Goal: Transaction & Acquisition: Purchase product/service

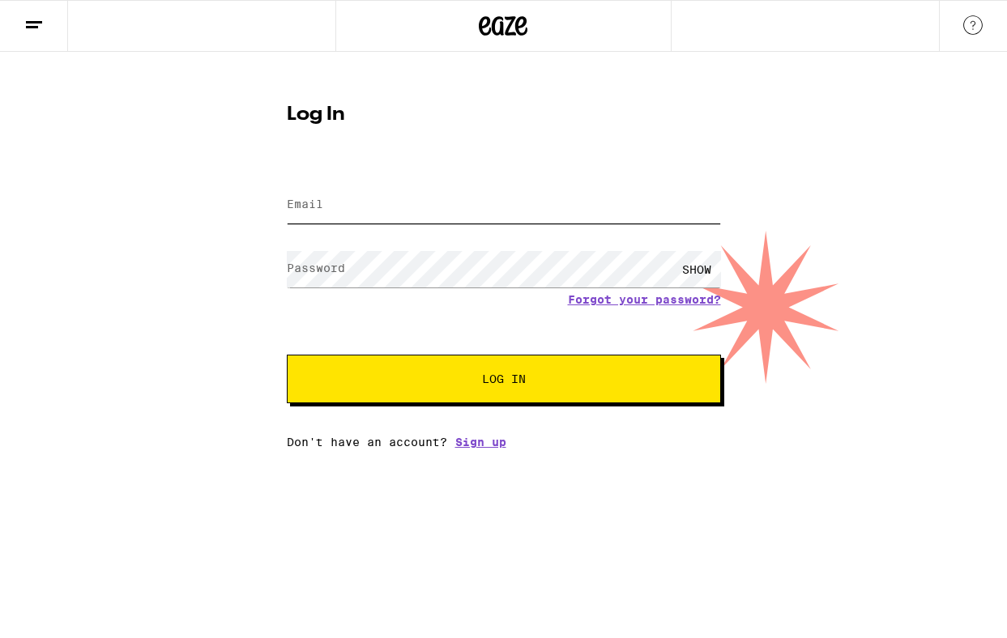
click at [399, 207] on input "Email" at bounding box center [504, 205] width 434 height 36
type input "[EMAIL_ADDRESS][DOMAIN_NAME]"
click at [390, 288] on div "SHOW" at bounding box center [504, 269] width 434 height 48
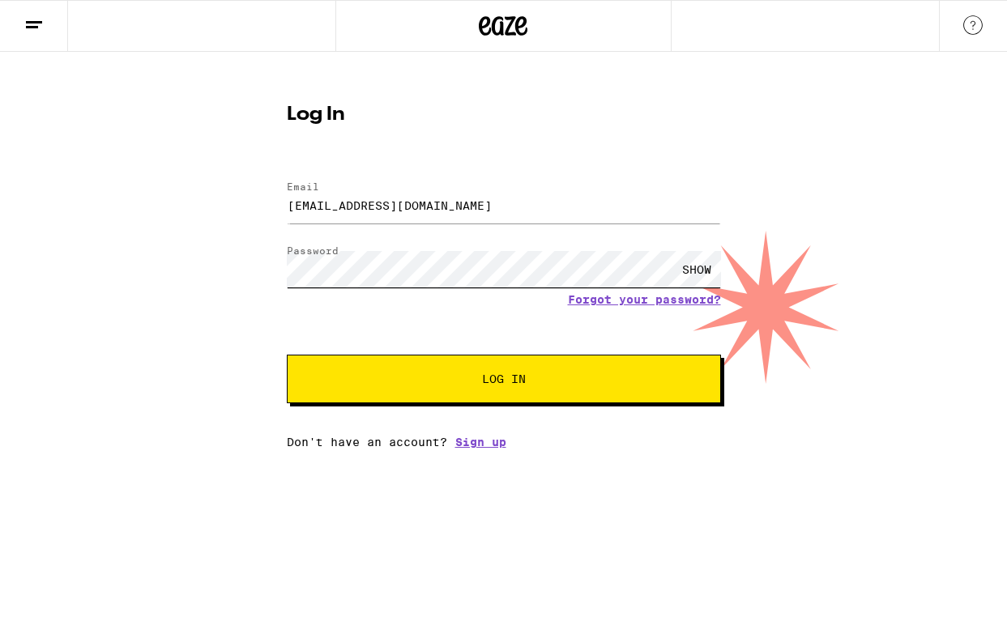
click at [287, 355] on button "Log In" at bounding box center [504, 379] width 434 height 49
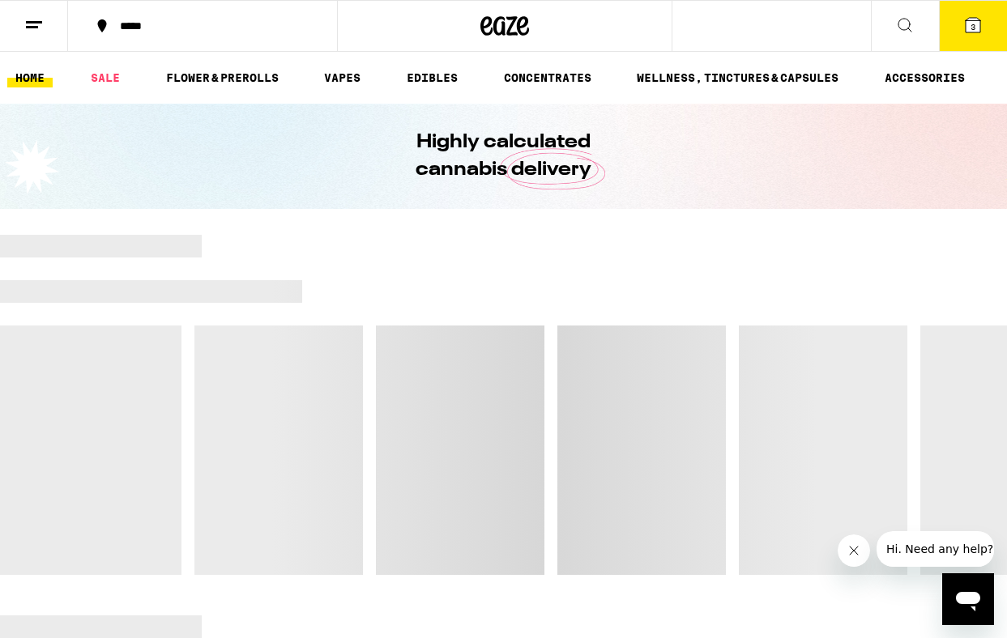
click at [966, 28] on icon at bounding box center [973, 25] width 15 height 15
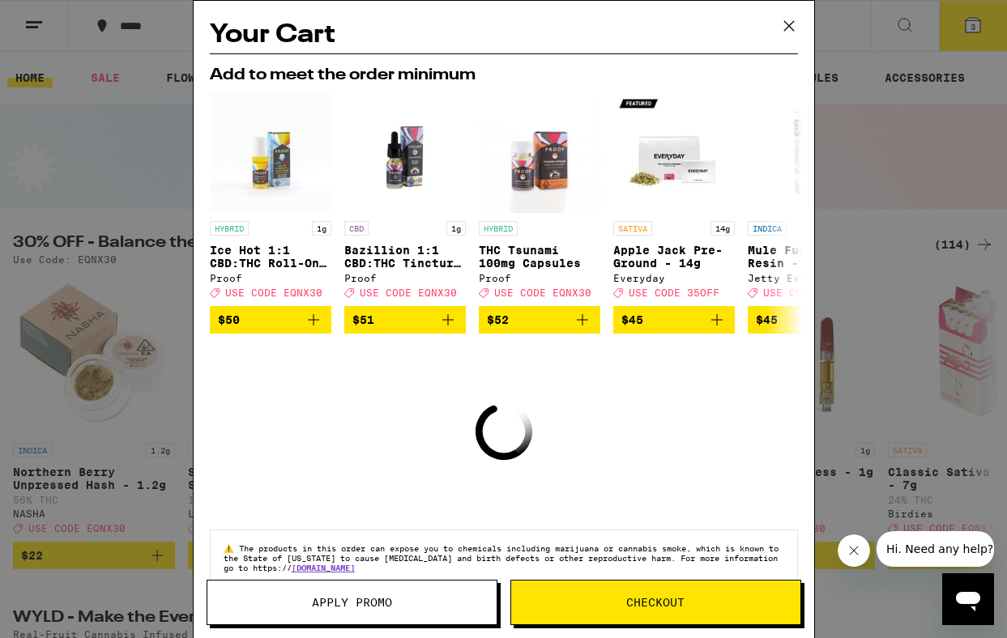
click at [791, 27] on icon at bounding box center [789, 26] width 24 height 24
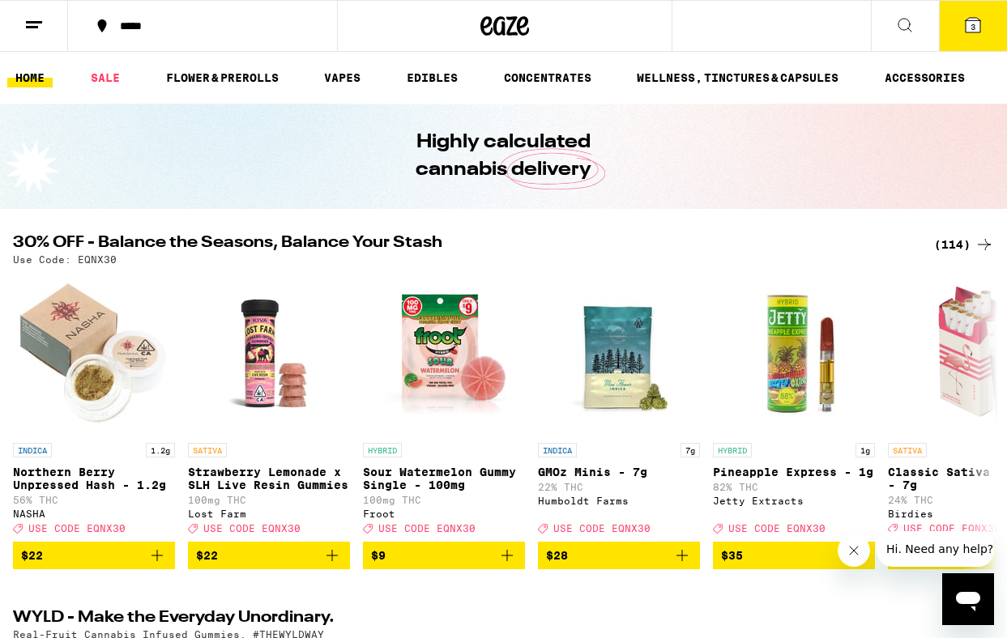
click at [963, 25] on icon at bounding box center [972, 24] width 19 height 19
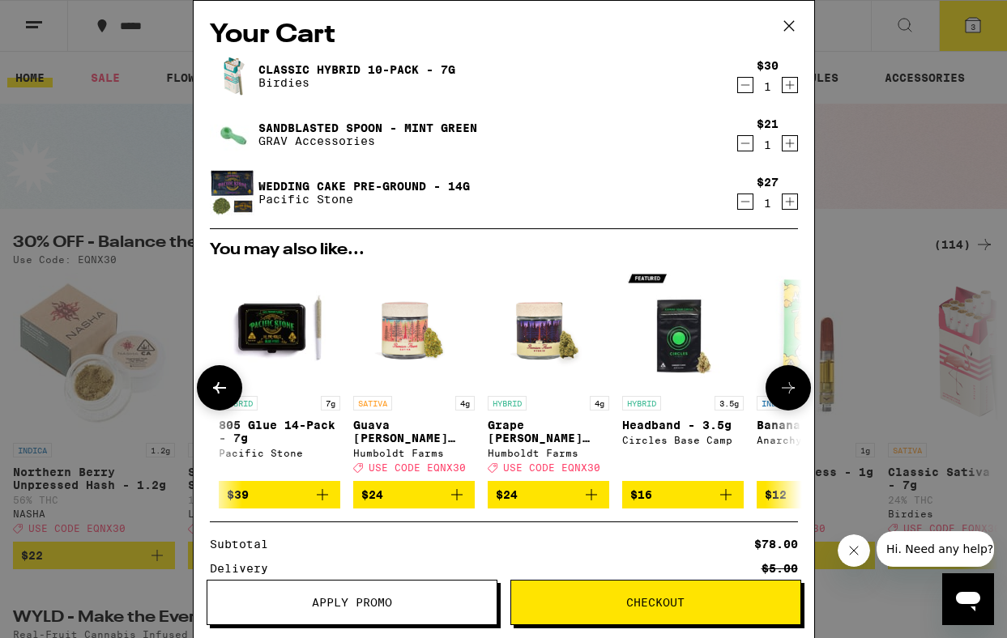
scroll to position [0, 265]
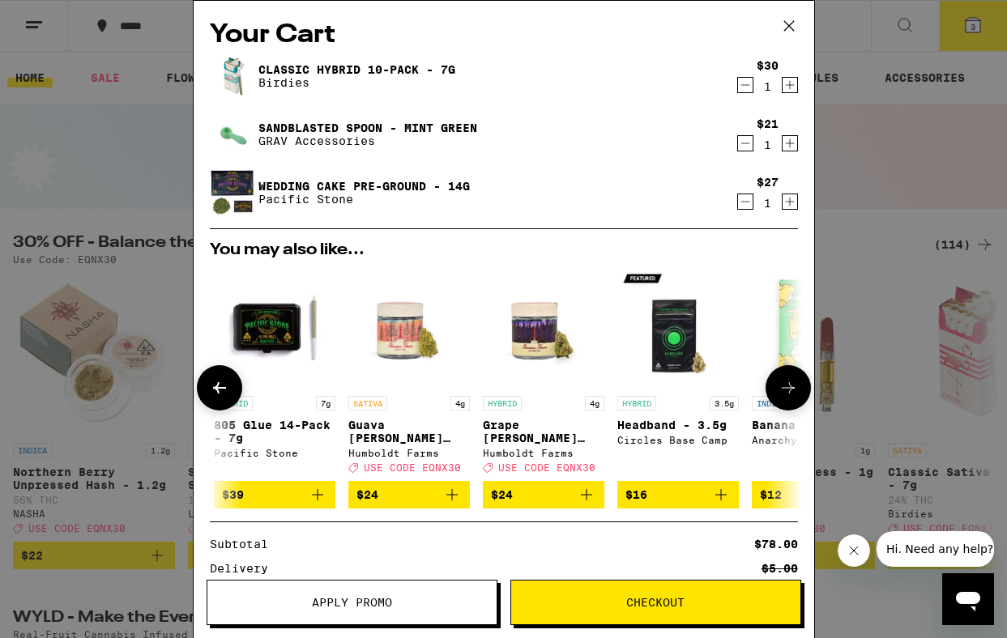
click at [536, 505] on span "$24" at bounding box center [543, 494] width 105 height 19
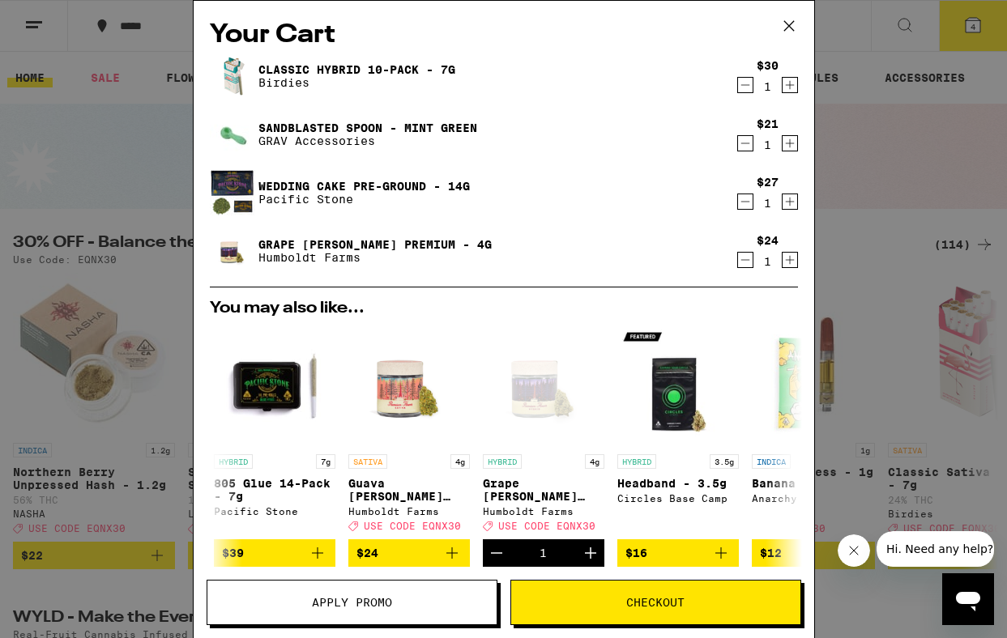
click at [788, 23] on icon at bounding box center [789, 26] width 24 height 24
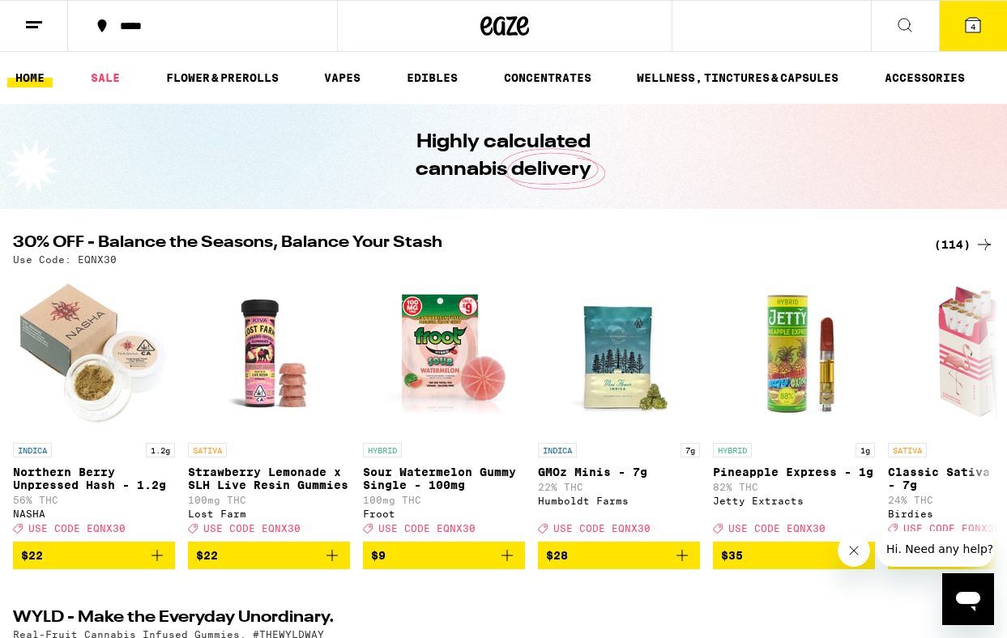
click at [959, 32] on button "4" at bounding box center [973, 26] width 68 height 50
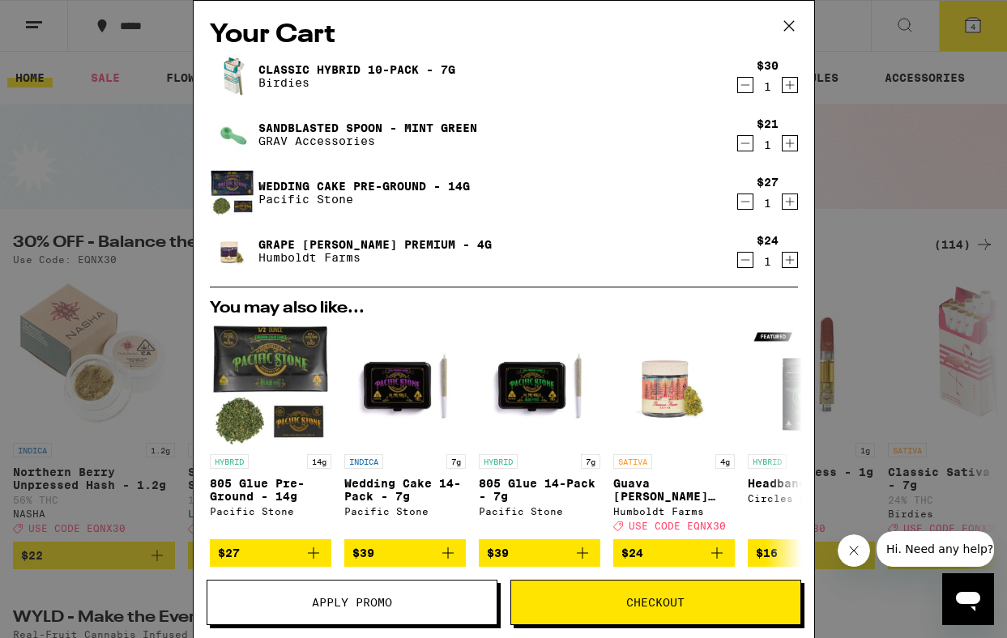
click at [346, 606] on span "Apply Promo" at bounding box center [352, 602] width 80 height 11
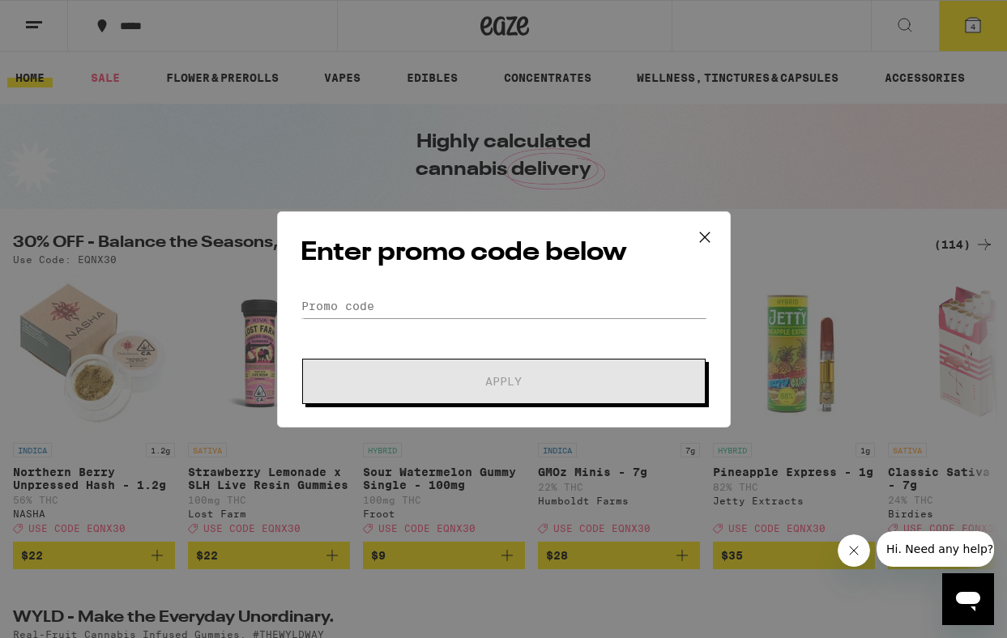
click at [330, 284] on div "Enter promo code below Promo Code Apply" at bounding box center [504, 319] width 454 height 216
click at [330, 310] on input "Promo Code" at bounding box center [504, 306] width 407 height 24
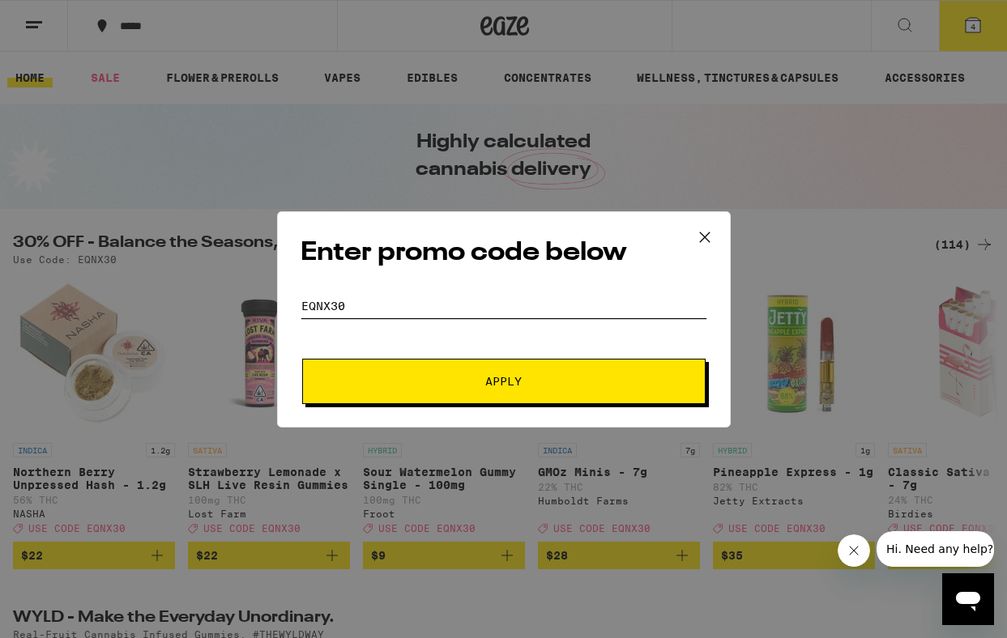
type input "EQNX30"
click at [420, 376] on span "Apply" at bounding box center [504, 381] width 292 height 11
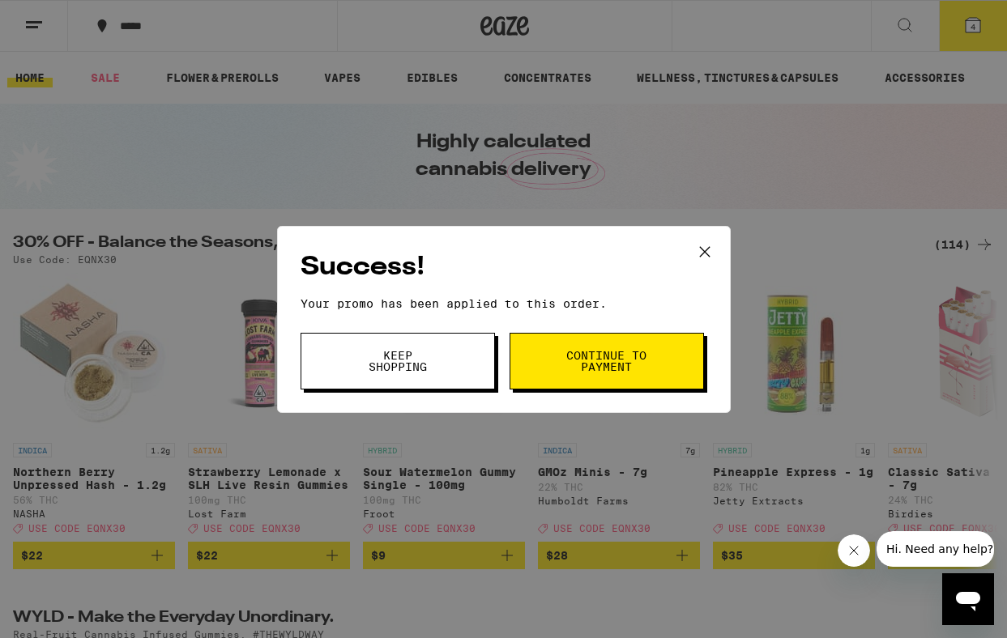
click at [631, 365] on span "Continue to payment" at bounding box center [606, 361] width 83 height 23
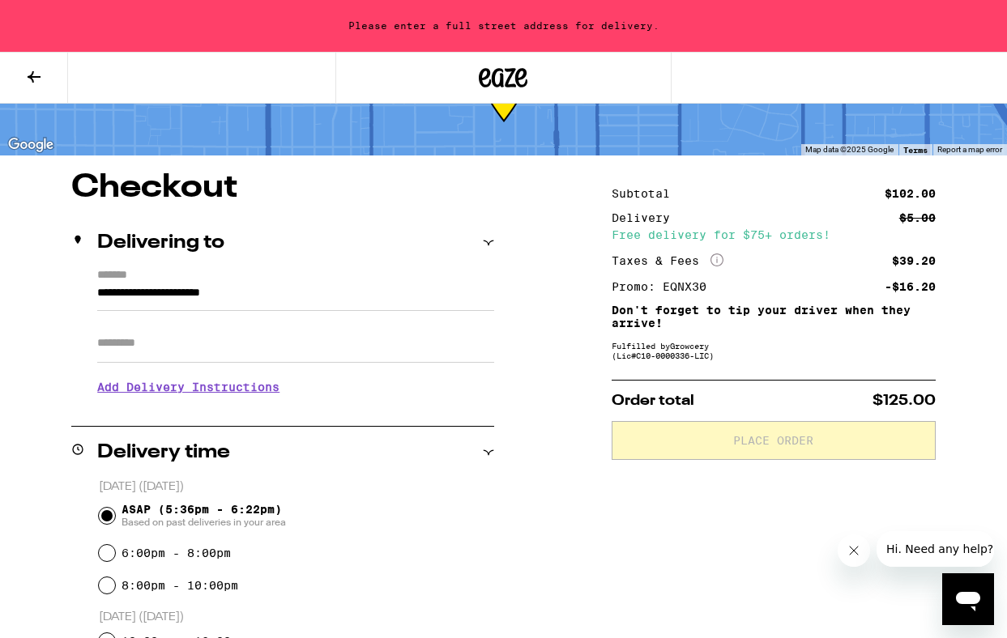
scroll to position [77, 0]
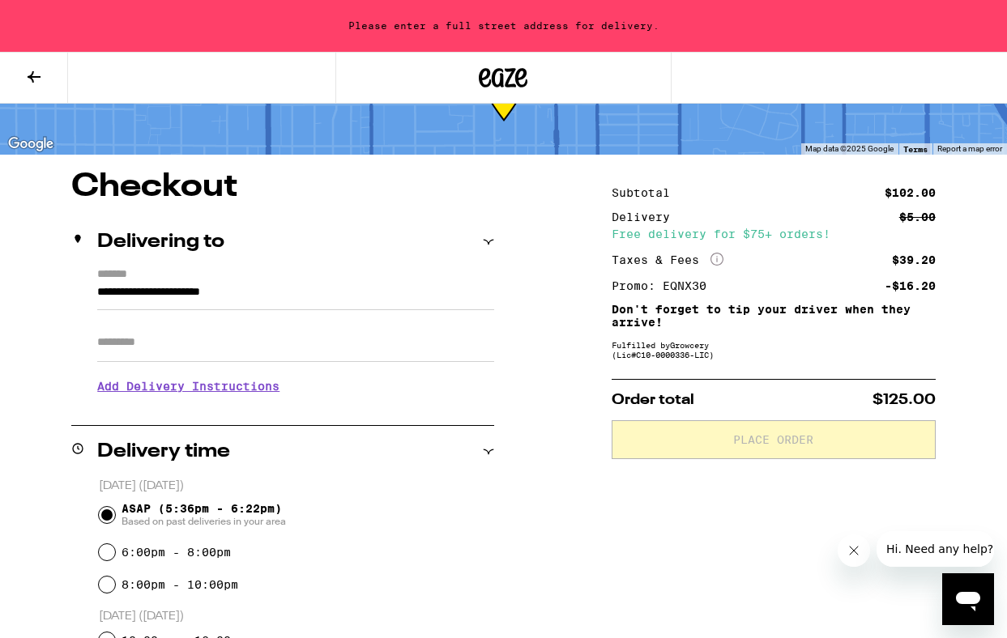
click at [257, 287] on input "**********" at bounding box center [295, 297] width 397 height 28
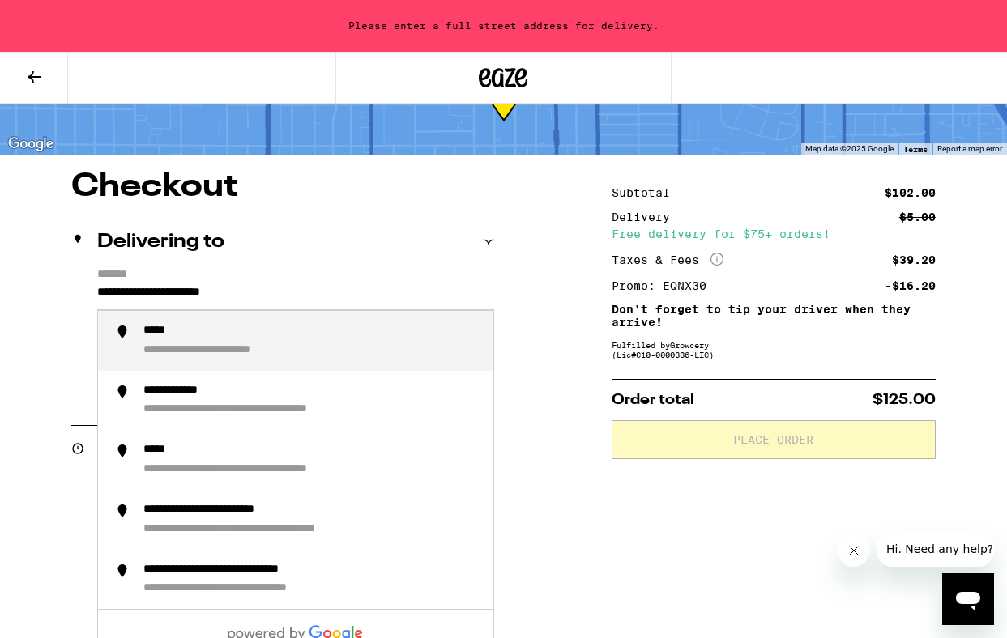
click at [257, 287] on input "**********" at bounding box center [295, 297] width 397 height 28
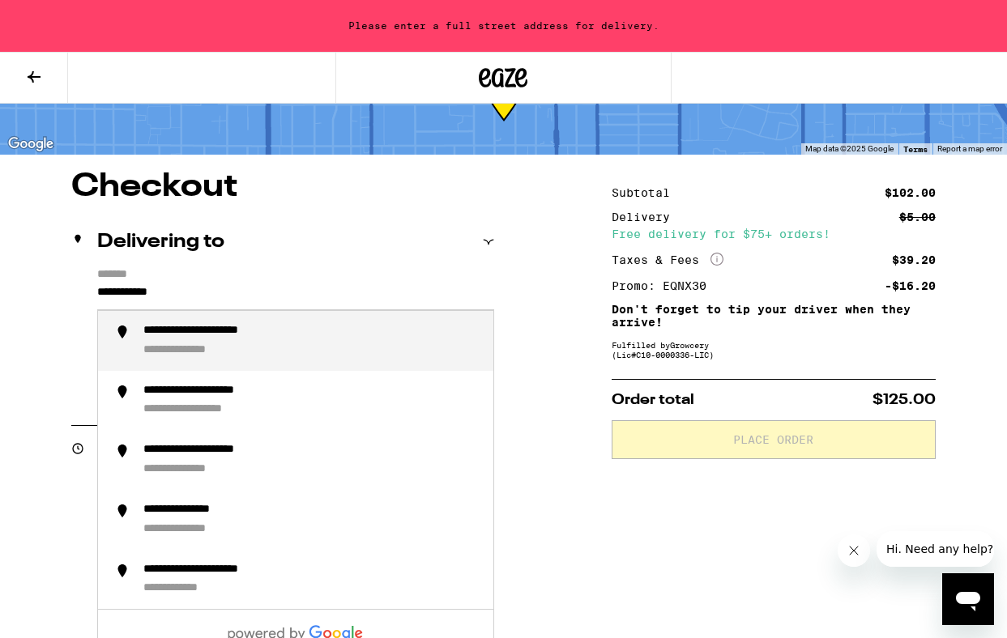
click at [288, 320] on li "**********" at bounding box center [295, 341] width 395 height 60
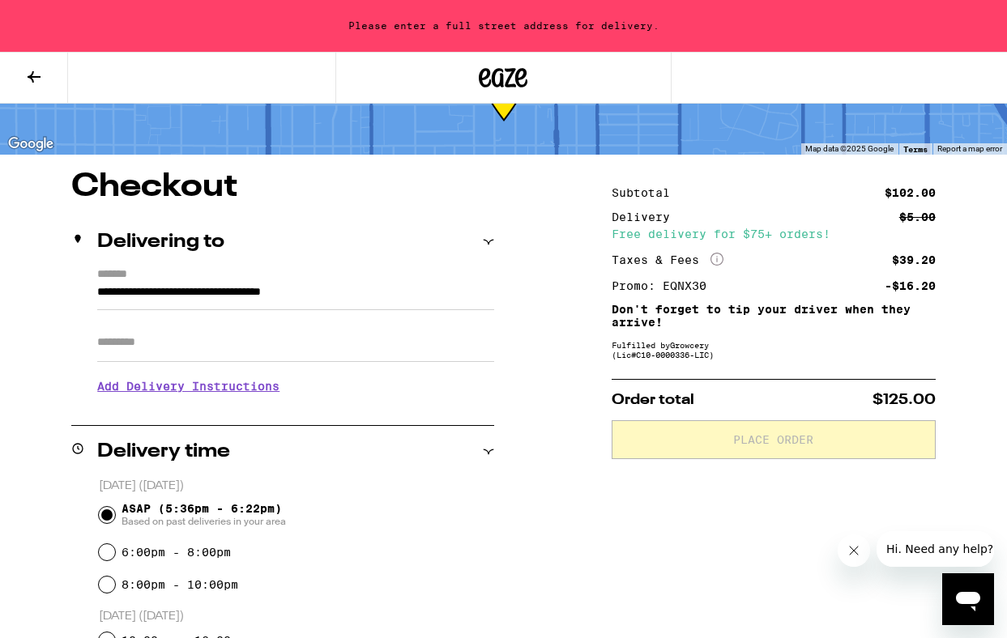
type input "**********"
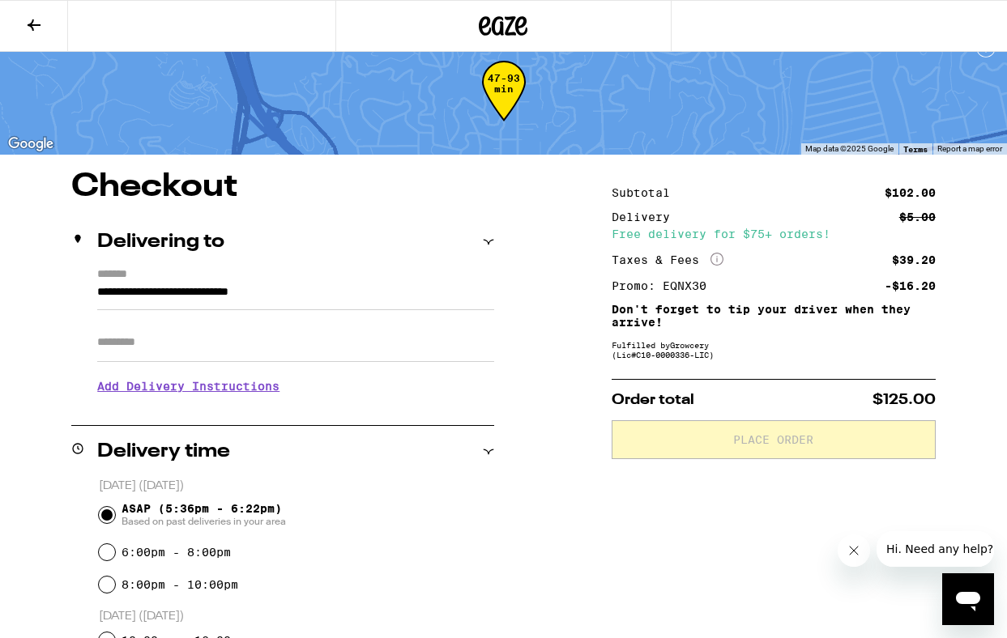
click at [245, 318] on div "Apt/Suite" at bounding box center [295, 336] width 397 height 52
click at [222, 343] on input "Apt/Suite" at bounding box center [295, 342] width 397 height 39
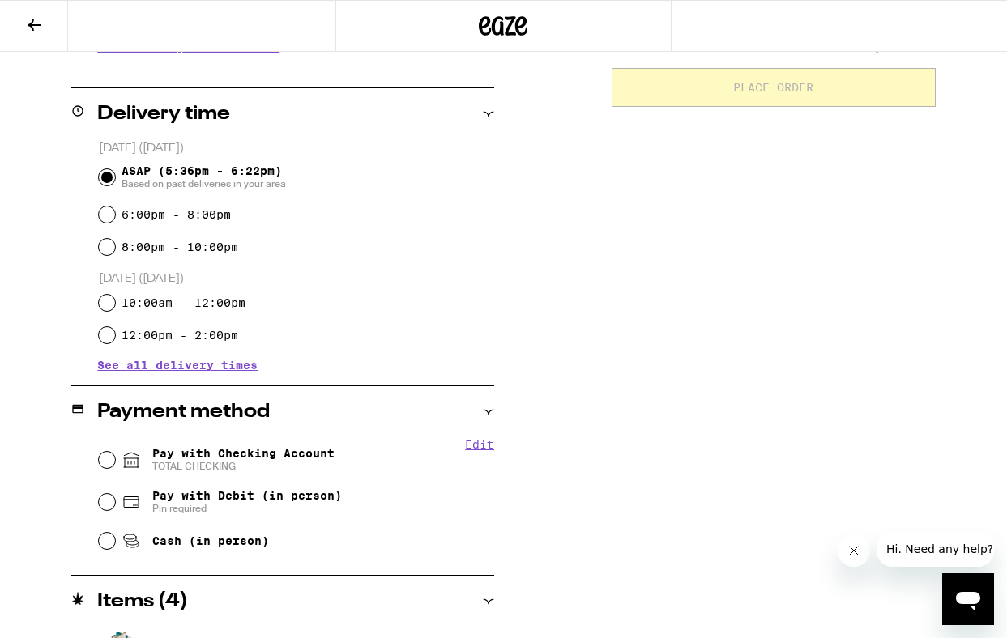
scroll to position [388, 0]
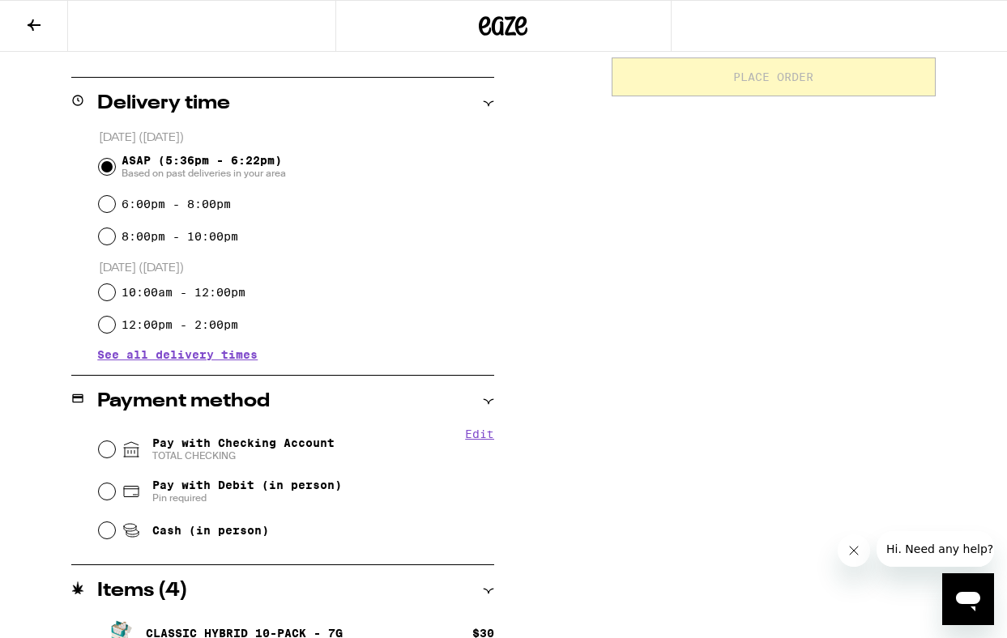
type input "*****"
click at [198, 435] on div "Pay with Checking Account TOTAL CHECKING" at bounding box center [297, 450] width 396 height 42
click at [194, 443] on span "Pay with Checking Account TOTAL CHECKING" at bounding box center [243, 450] width 182 height 26
click at [115, 443] on input "Pay with Checking Account TOTAL CHECKING" at bounding box center [107, 449] width 16 height 16
radio input "true"
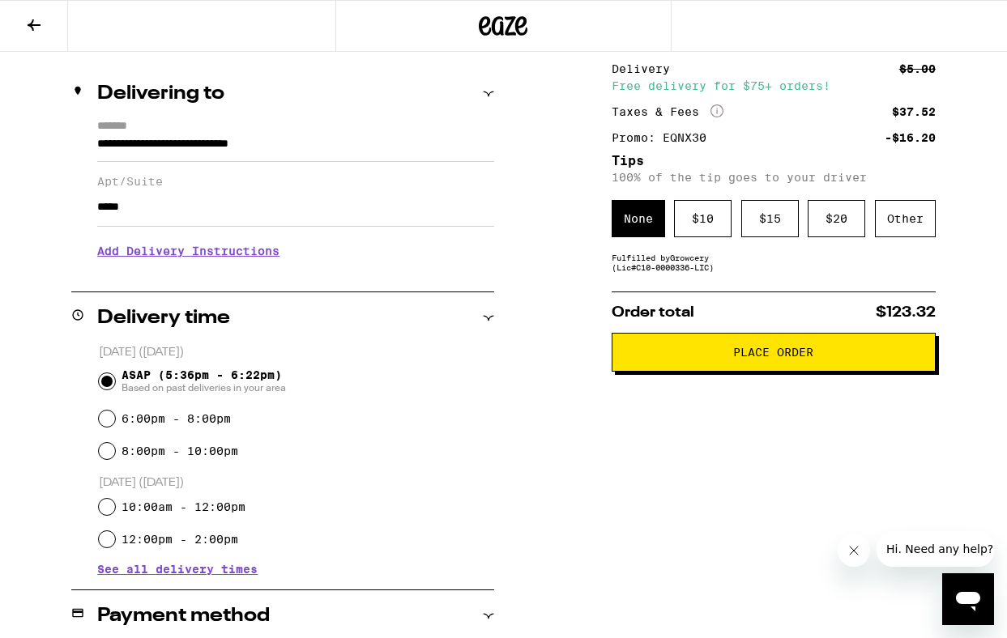
scroll to position [0, 0]
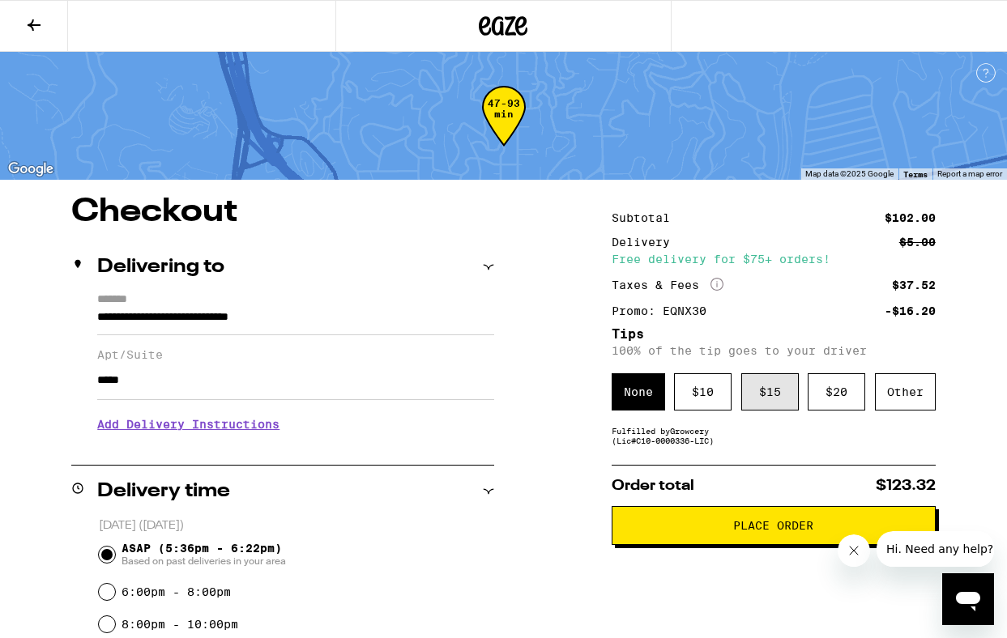
click at [784, 394] on div "$ 15" at bounding box center [770, 391] width 58 height 37
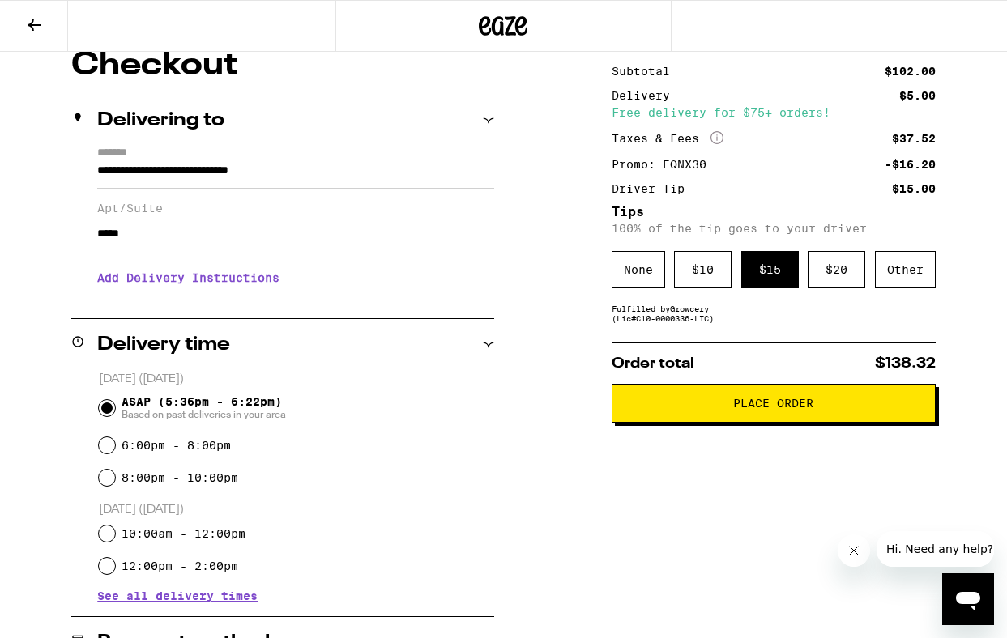
scroll to position [139, 0]
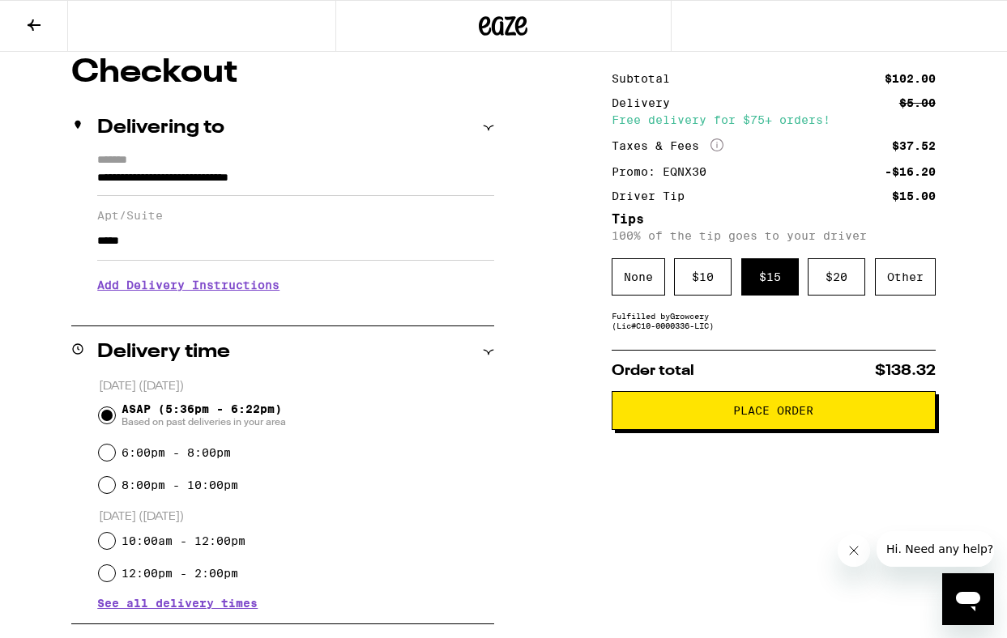
click at [761, 423] on button "Place Order" at bounding box center [774, 410] width 324 height 39
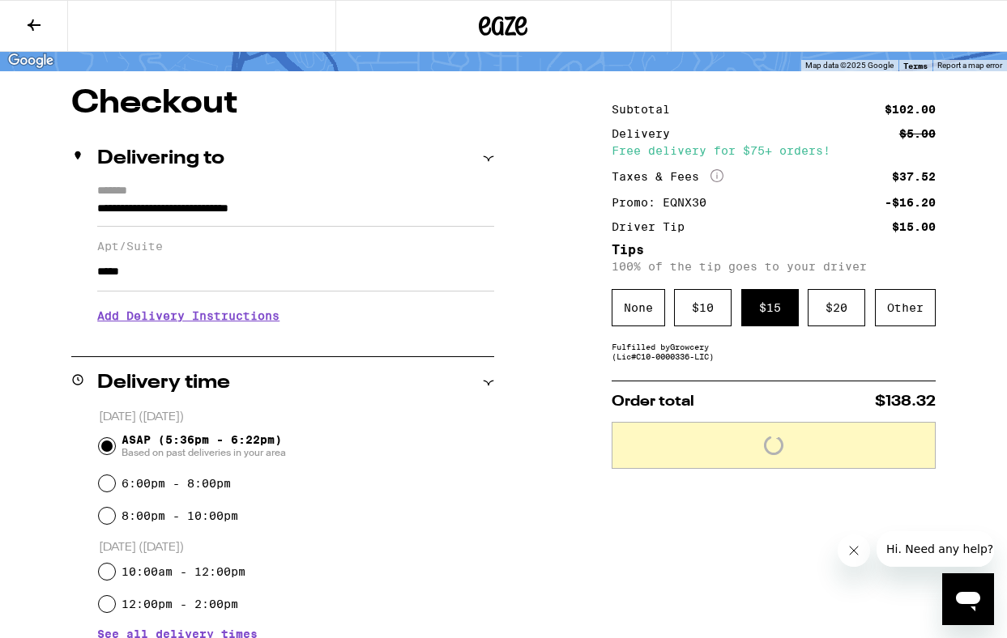
scroll to position [0, 0]
